Goal: Information Seeking & Learning: Learn about a topic

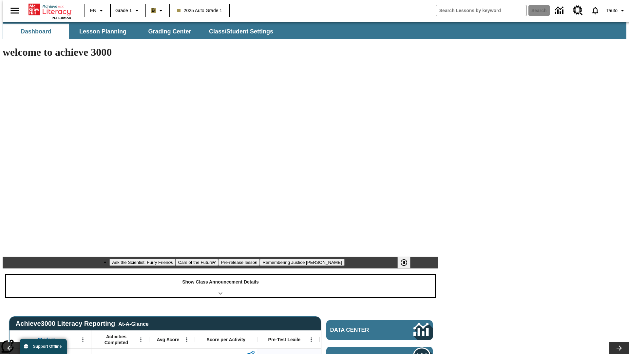
click at [221, 275] on div "Show Class Announcement Details" at bounding box center [220, 286] width 429 height 23
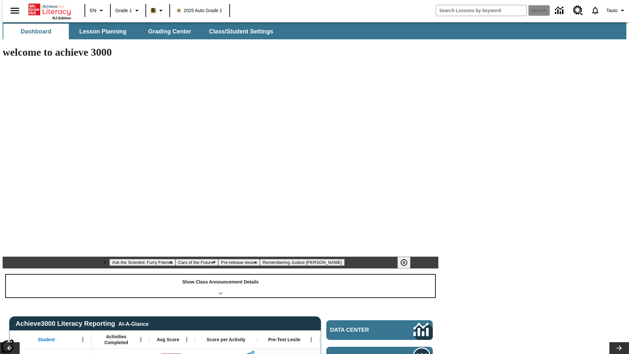
click at [221, 275] on div "Show Class Announcement Details" at bounding box center [220, 286] width 429 height 23
